Goal: Information Seeking & Learning: Learn about a topic

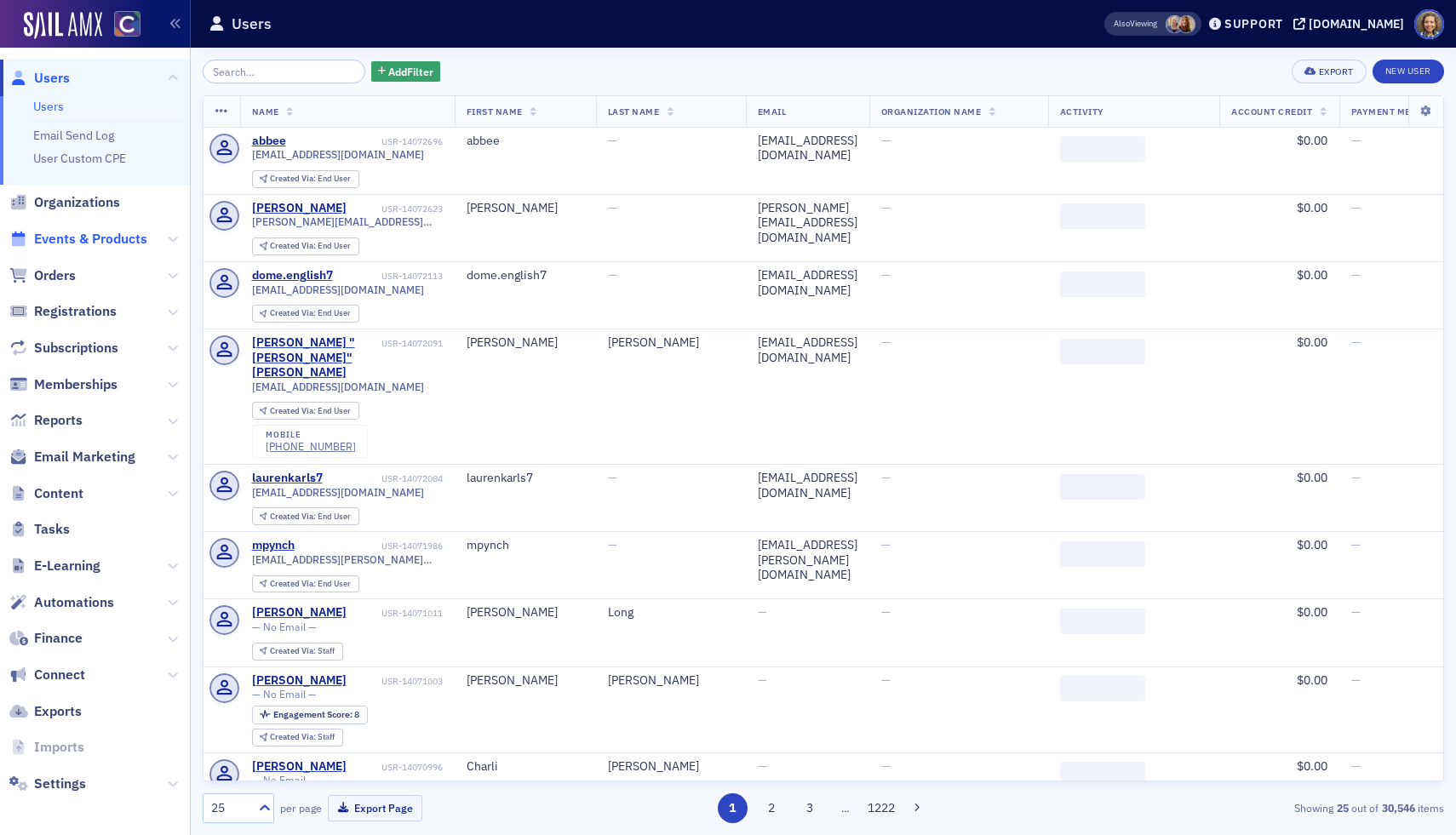
click at [83, 245] on span "Events & Products" at bounding box center [90, 239] width 113 height 19
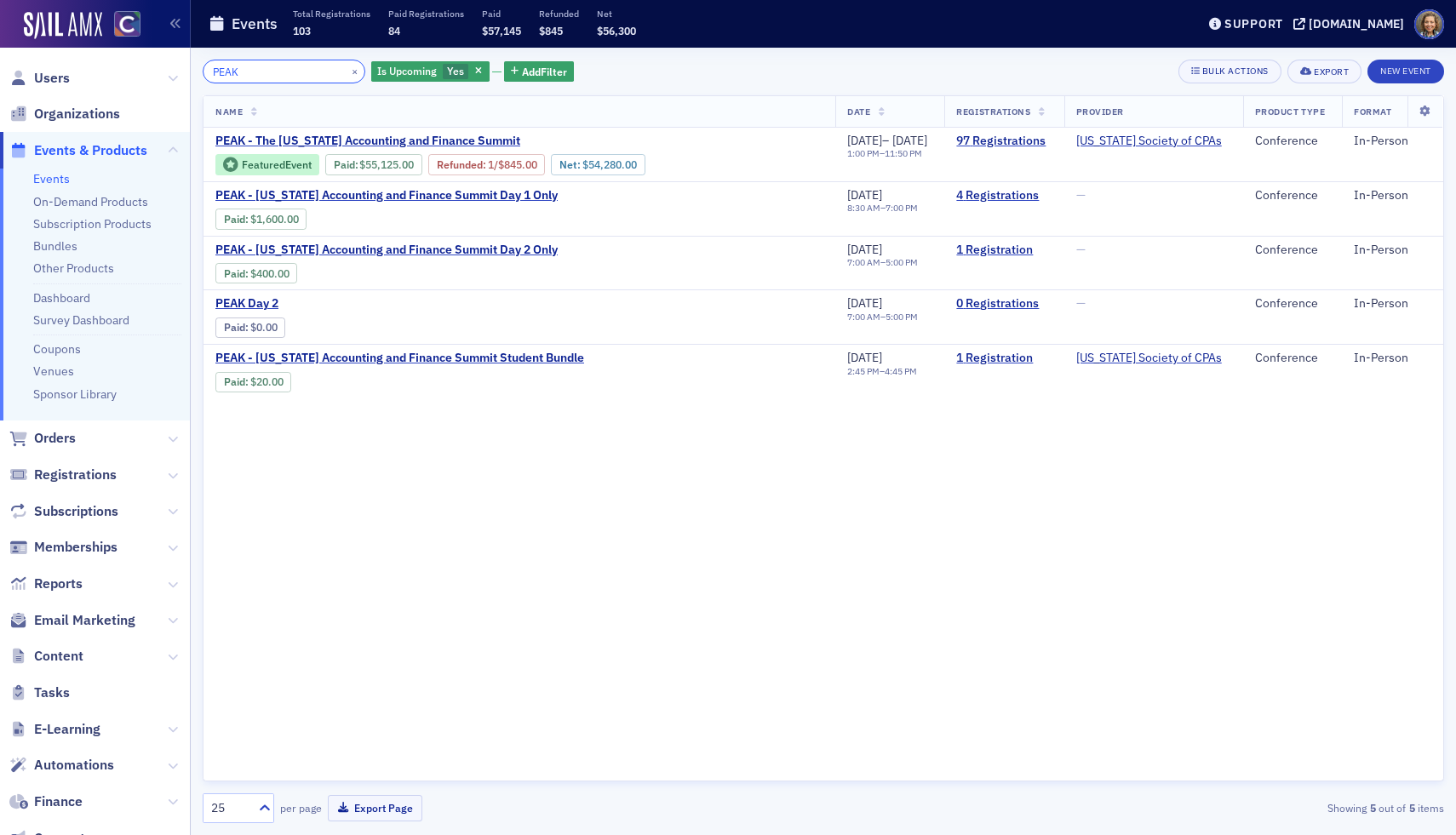
drag, startPoint x: 280, startPoint y: 68, endPoint x: 169, endPoint y: 63, distance: 111.6
click at [170, 66] on div "Users Organizations Events & Products Events On-Demand Products Subscription Pr…" at bounding box center [728, 417] width 1456 height 835
type input "a"
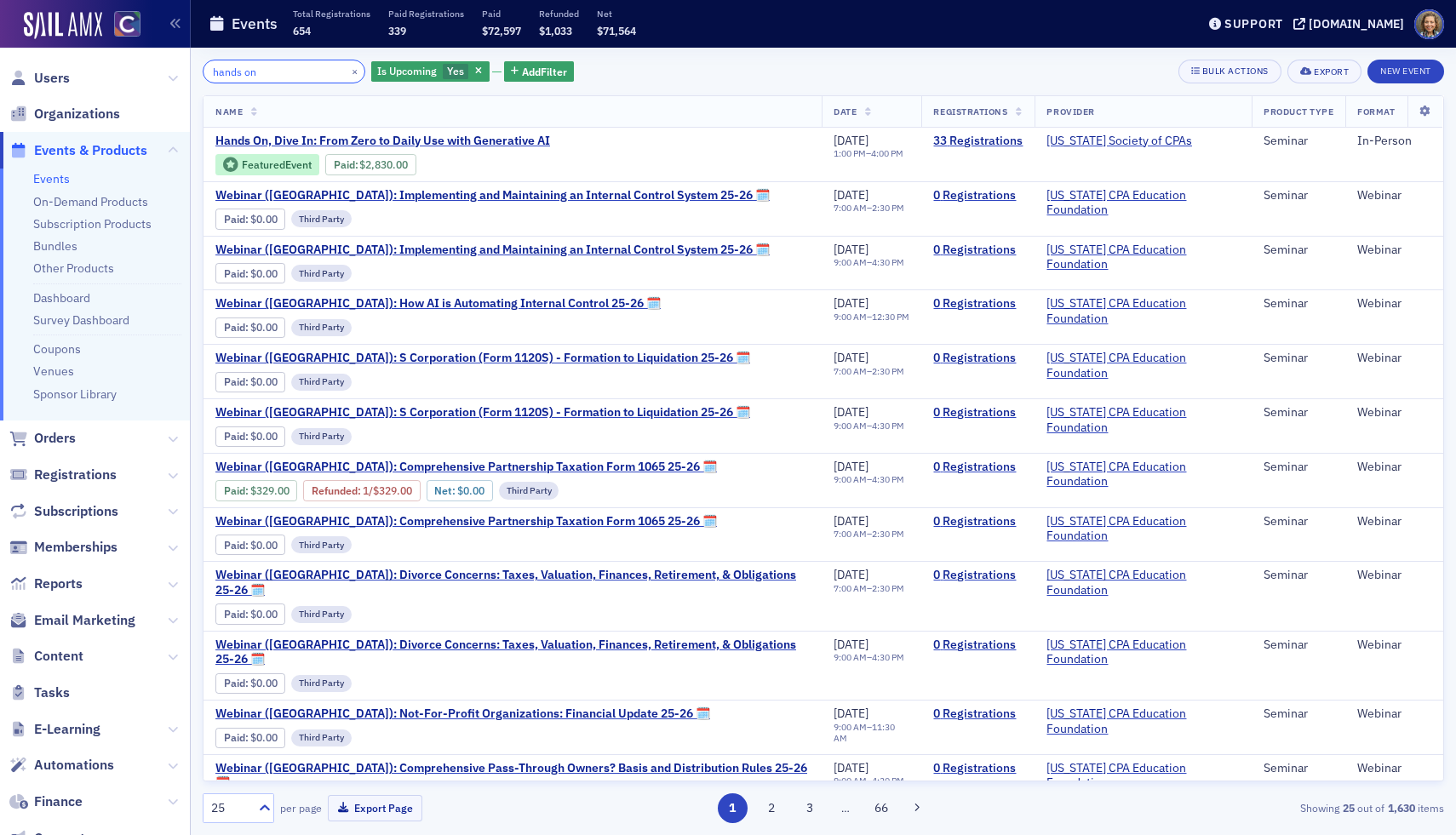
drag, startPoint x: 276, startPoint y: 70, endPoint x: 121, endPoint y: 38, distance: 158.1
click at [123, 46] on div "Users Organizations Events & Products Events On-Demand Products Subscription Pr…" at bounding box center [728, 417] width 1456 height 835
type input "G"
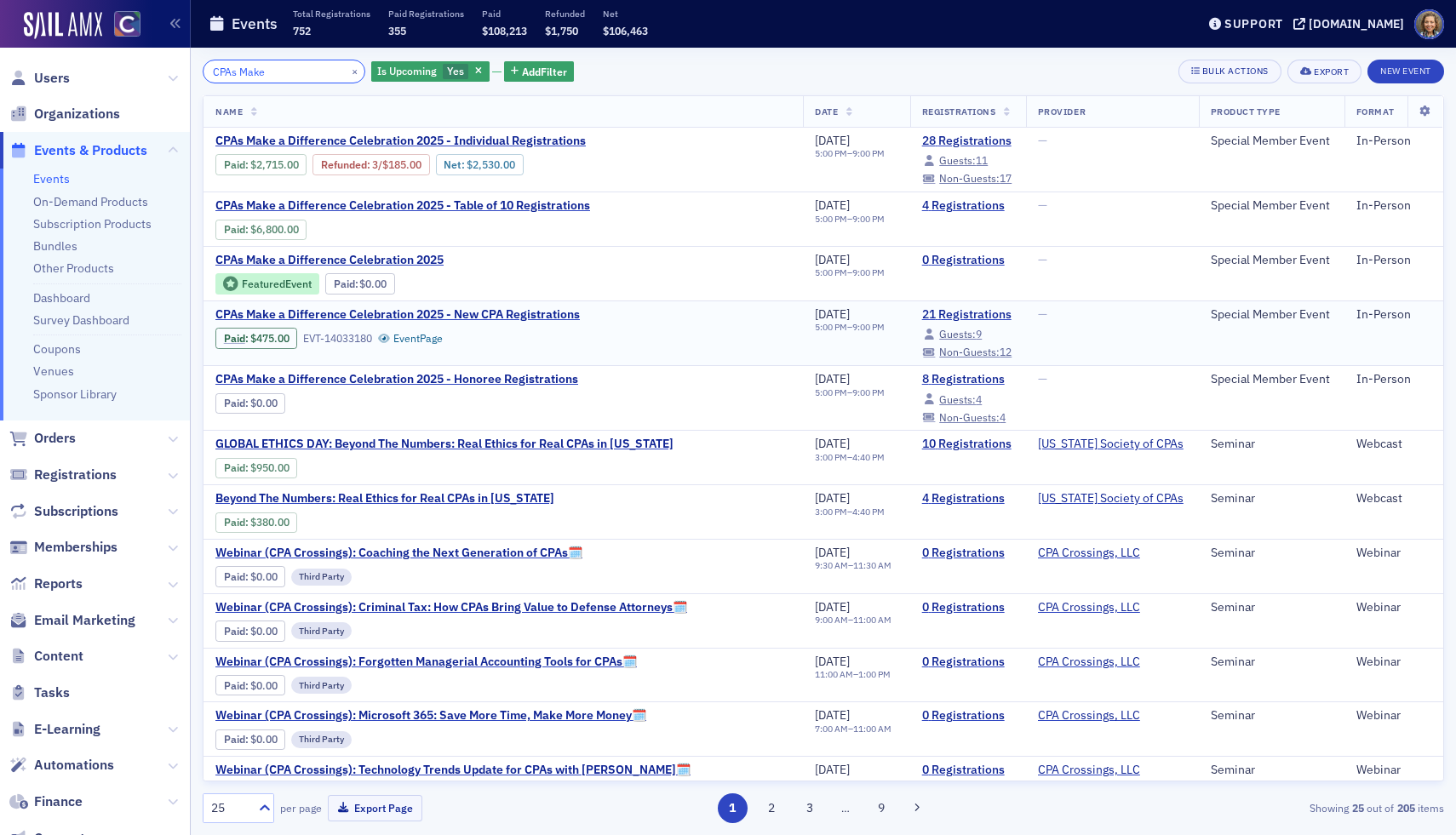
type input "CPAs Make"
